Goal: Find specific page/section: Find specific page/section

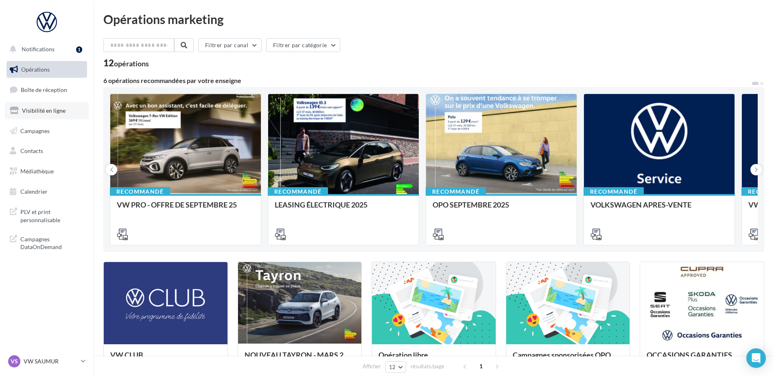
click at [32, 110] on span "Visibilité en ligne" at bounding box center [44, 110] width 44 height 7
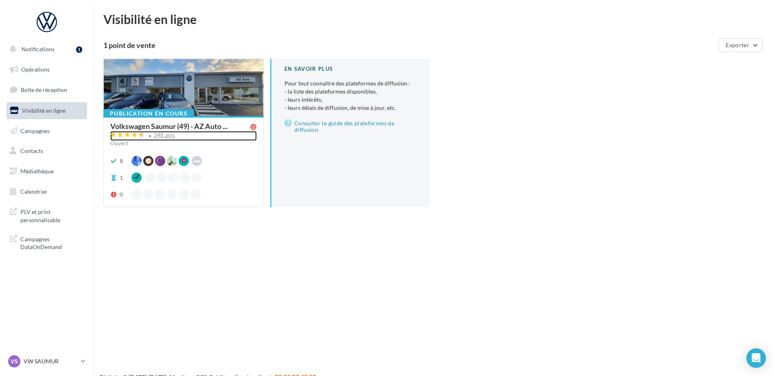
click at [160, 134] on div "348 avis" at bounding box center [165, 135] width 22 height 5
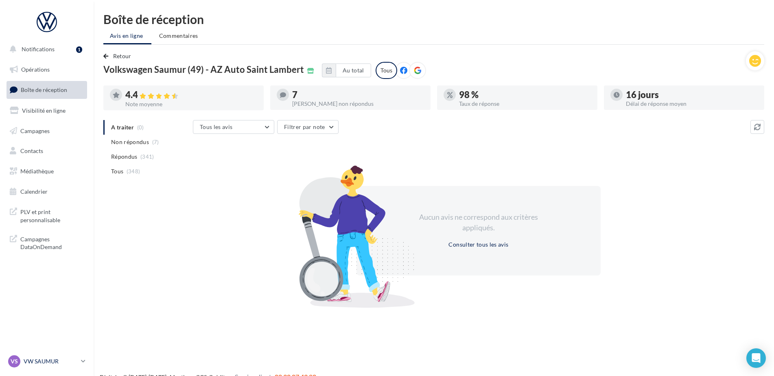
click at [34, 359] on p "VW SAUMUR" at bounding box center [51, 361] width 54 height 8
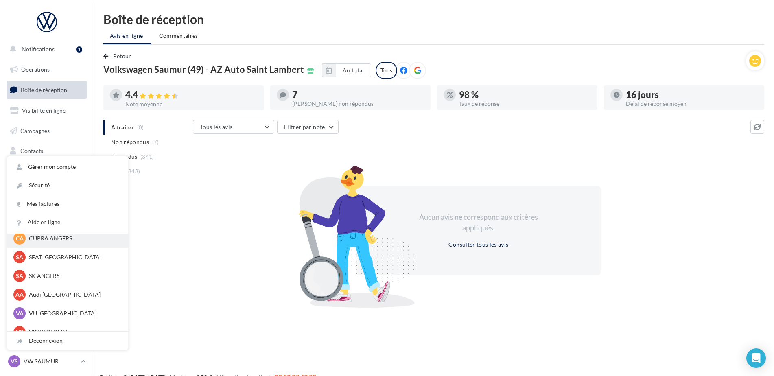
scroll to position [75, 0]
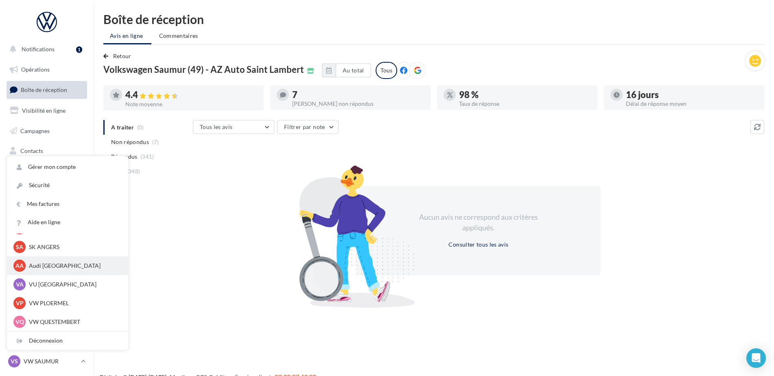
click at [48, 266] on p "Audi [GEOGRAPHIC_DATA]" at bounding box center [74, 266] width 90 height 8
